Goal: Find specific page/section: Find specific page/section

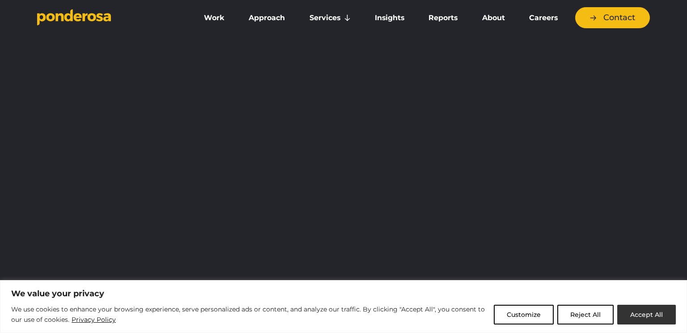
click at [643, 307] on button "Accept All" at bounding box center [647, 314] width 59 height 20
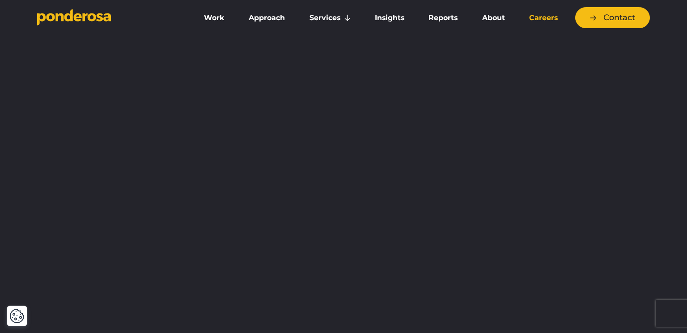
click at [537, 14] on link "Careers" at bounding box center [543, 18] width 49 height 19
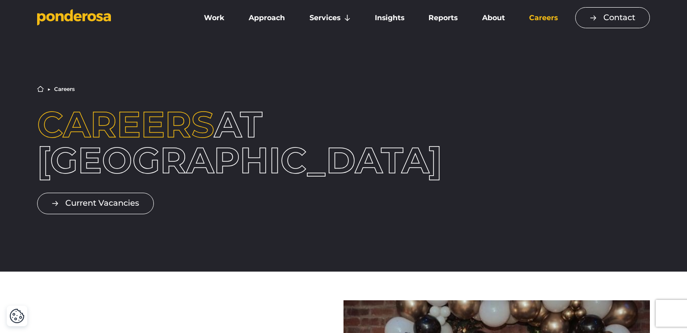
click at [621, 16] on link "Contact" at bounding box center [613, 17] width 75 height 21
